Goal: Task Accomplishment & Management: Manage account settings

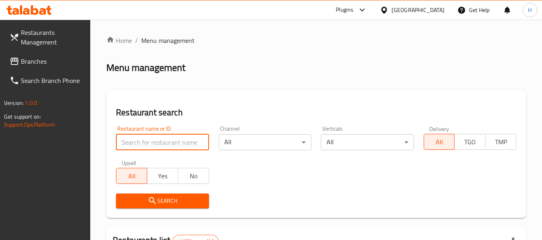
click at [150, 134] on input "search" at bounding box center [162, 142] width 93 height 16
paste input "706739"
type input "706739"
click button "Search" at bounding box center [162, 201] width 93 height 15
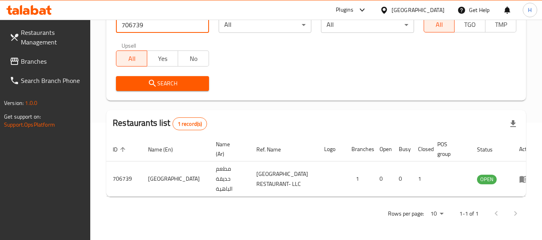
scroll to position [128, 0]
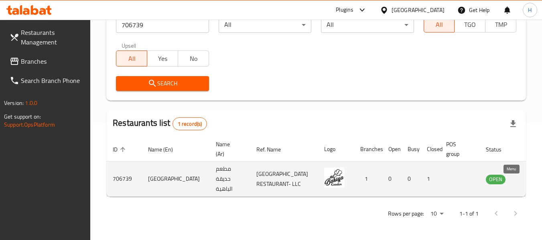
click at [528, 175] on icon "enhanced table" at bounding box center [533, 180] width 10 height 10
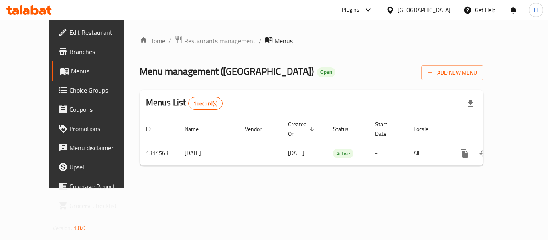
click at [69, 31] on span "Edit Restaurant" at bounding box center [101, 33] width 64 height 10
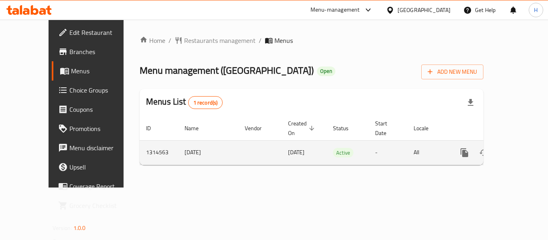
click at [513, 143] on link "enhanced table" at bounding box center [522, 152] width 19 height 19
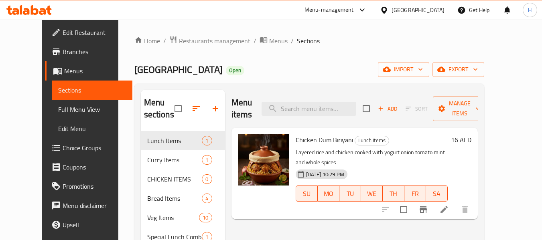
click at [63, 37] on span "Edit Restaurant" at bounding box center [94, 33] width 63 height 10
